Goal: Navigation & Orientation: Find specific page/section

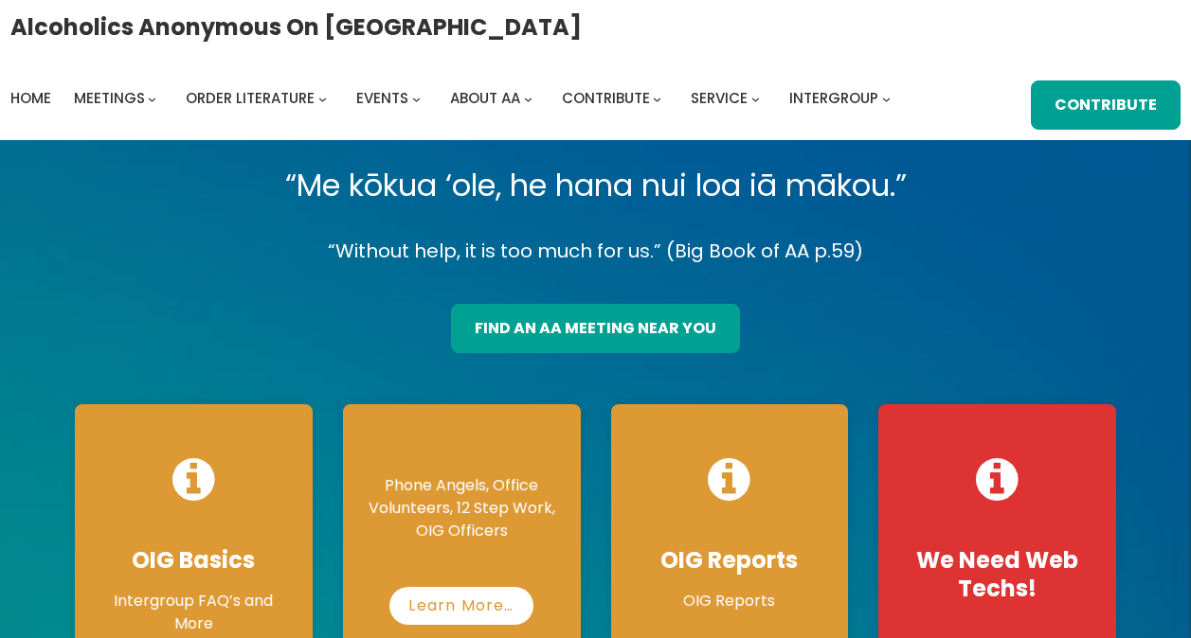
scroll to position [379, 0]
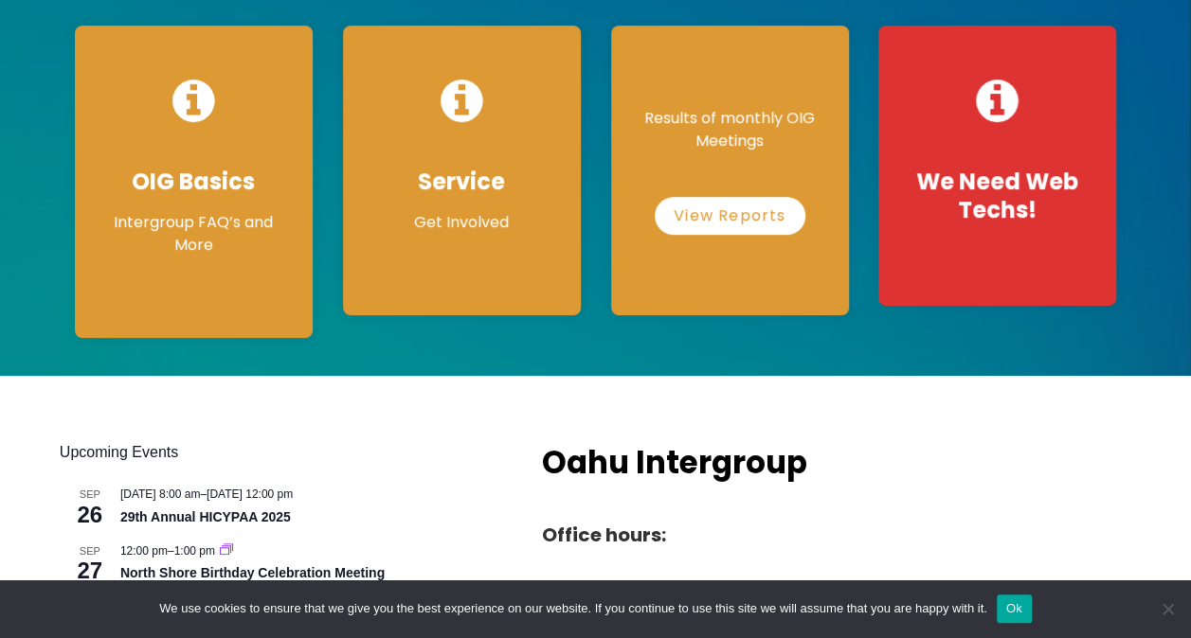
drag, startPoint x: 611, startPoint y: 179, endPoint x: 596, endPoint y: 202, distance: 27.3
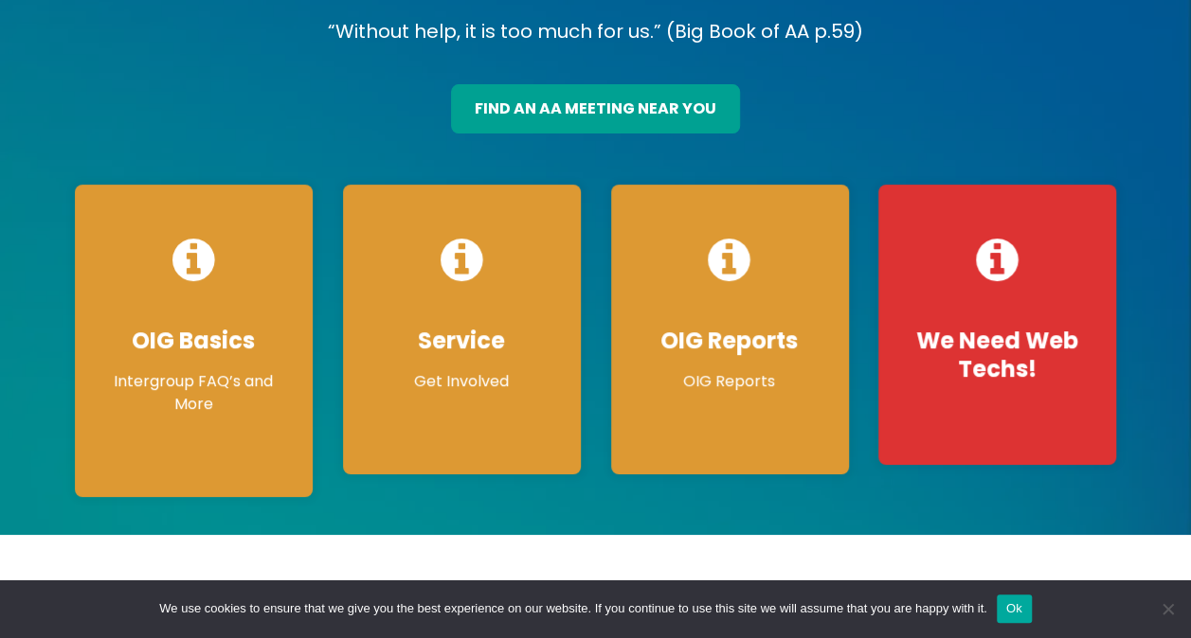
scroll to position [190, 0]
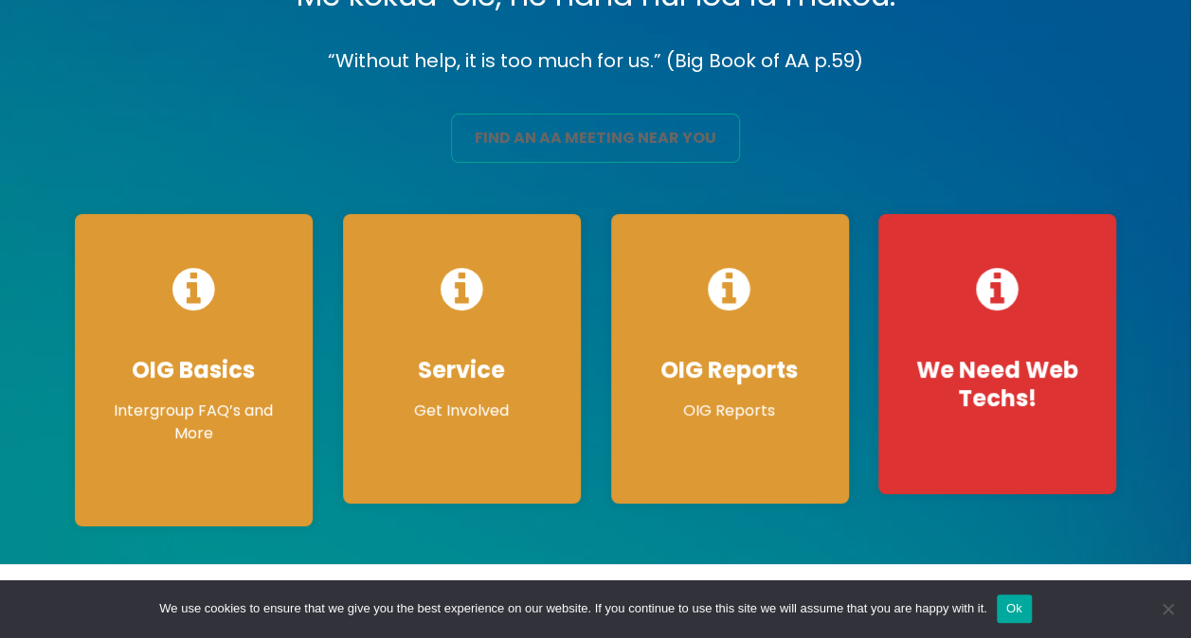
click at [588, 138] on link "find an aa meeting near you" at bounding box center [595, 138] width 289 height 49
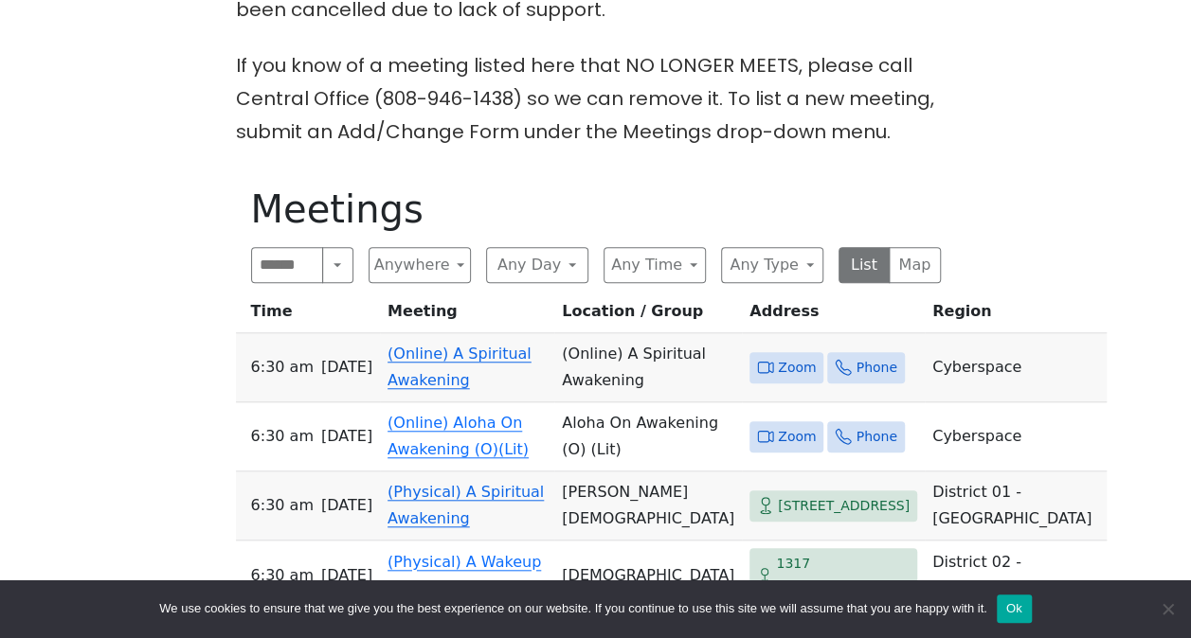
scroll to position [663, 0]
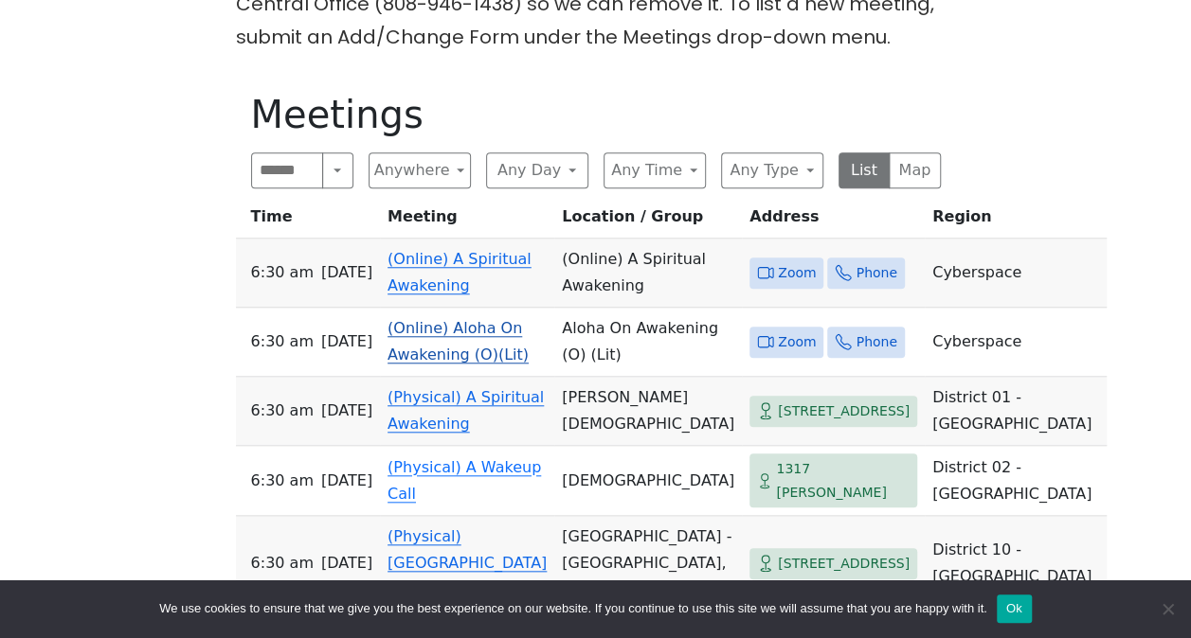
click at [471, 349] on link "(Online) Aloha On Awakening (O)(Lit)" at bounding box center [457, 341] width 141 height 45
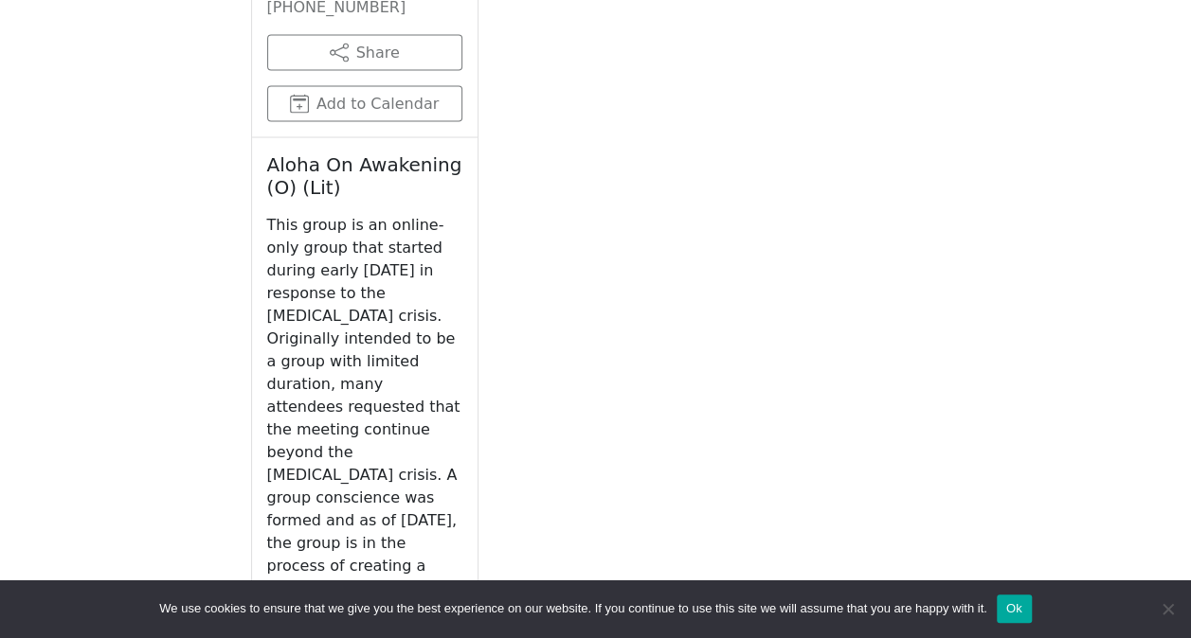
scroll to position [1782, 0]
